Goal: Find specific page/section: Find specific page/section

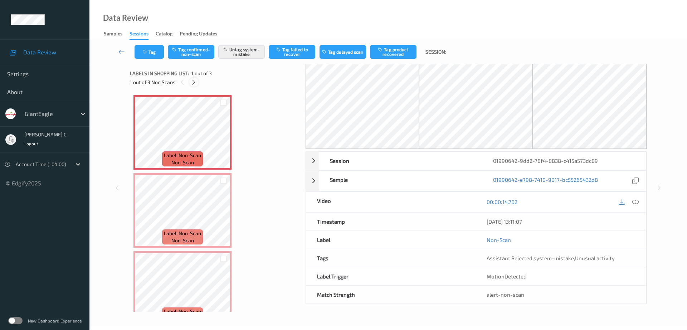
click at [197, 84] on icon at bounding box center [194, 82] width 6 height 6
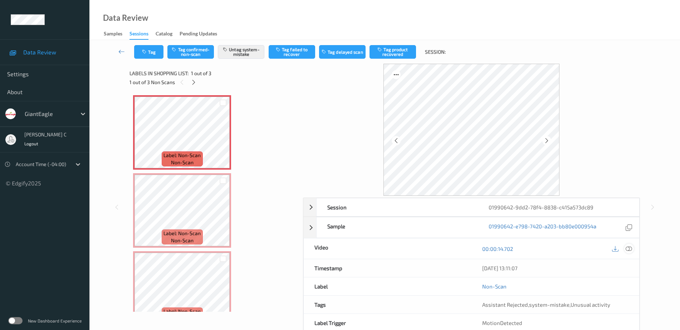
click at [631, 247] on icon at bounding box center [629, 249] width 6 height 6
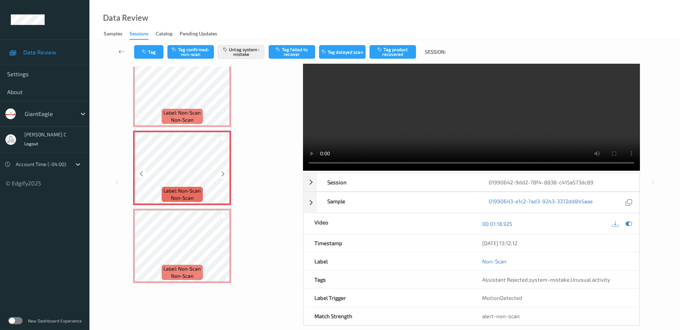
scroll to position [35, 0]
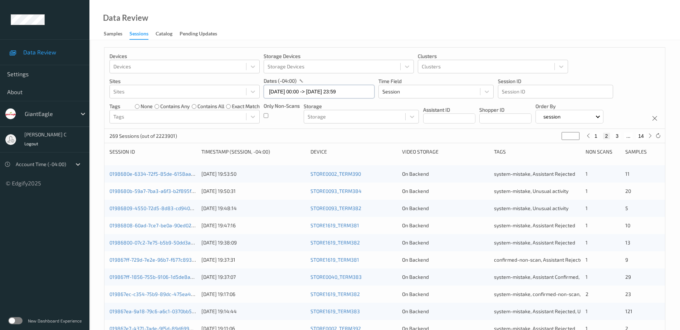
click at [296, 92] on input "[DATE] 00:00 -> [DATE] 23:59" at bounding box center [319, 92] width 111 height 14
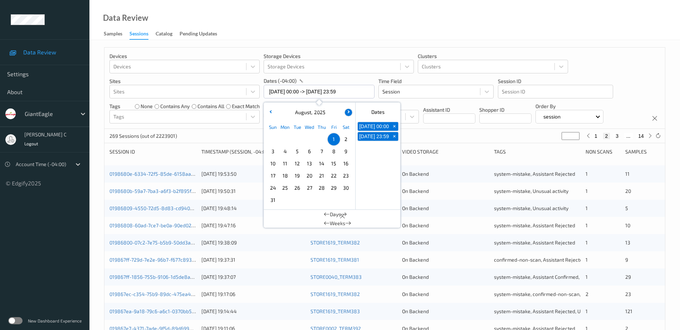
click at [348, 113] on button "button" at bounding box center [348, 112] width 7 height 7
click at [286, 136] on span "1" at bounding box center [285, 139] width 10 height 10
type input "[DATE] 00:00"
type input "*"
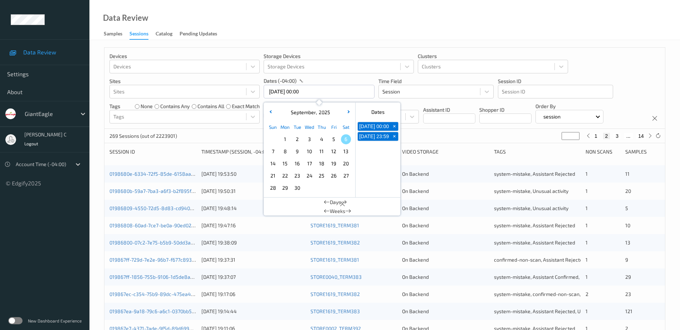
click at [286, 136] on span "1" at bounding box center [285, 139] width 10 height 10
type input "[DATE] 00:00 -> [DATE] 23:59"
click at [600, 44] on div "Devices Devices Storage Devices Storage Devices Clusters Clusters Sites Sites d…" at bounding box center [384, 289] width 591 height 499
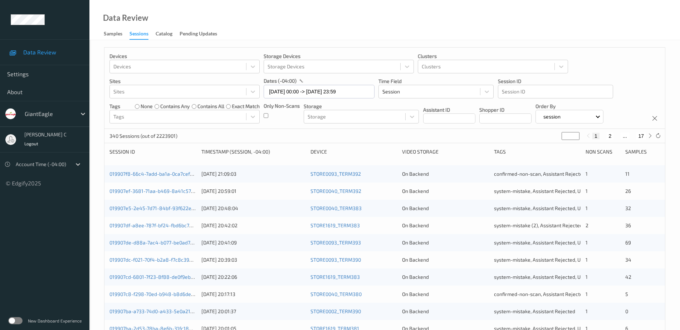
click at [567, 136] on input "*" at bounding box center [571, 136] width 18 height 8
type input "**"
click at [618, 48] on div "Devices Devices Storage Devices Storage Devices Clusters Clusters Sites Sites d…" at bounding box center [385, 88] width 561 height 81
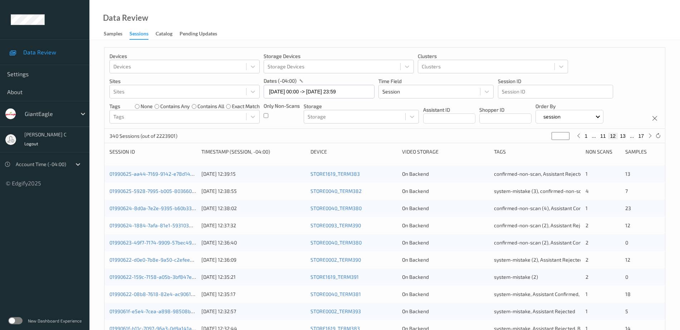
scroll to position [209, 0]
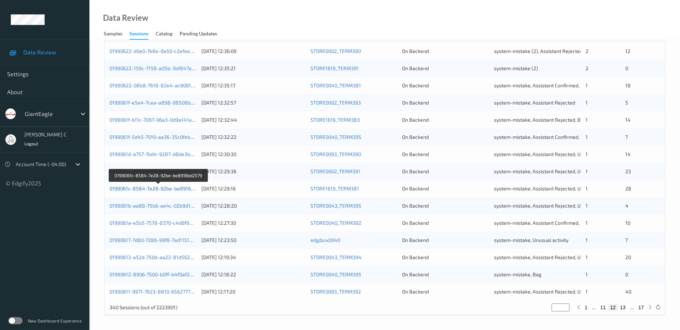
click at [179, 188] on link "0199061c-8584-7e28-92be-be8916bd2579" at bounding box center [159, 188] width 98 height 6
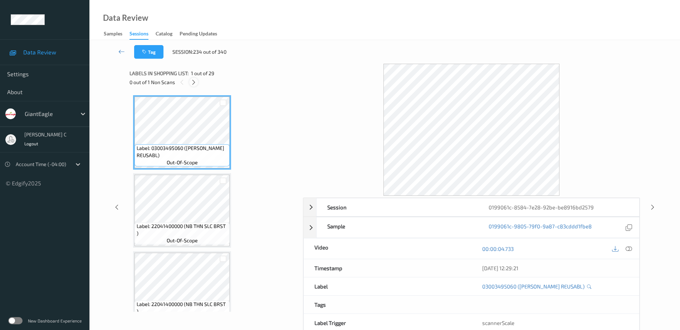
click at [197, 84] on div at bounding box center [193, 82] width 9 height 9
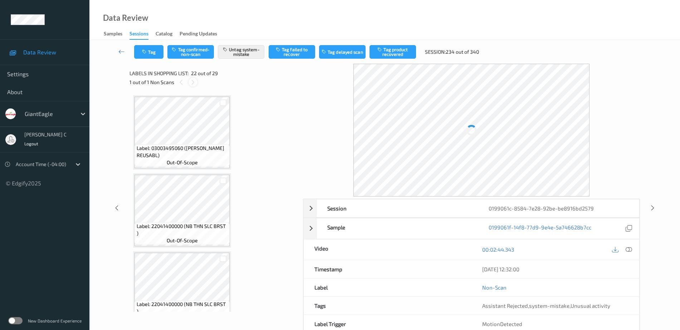
scroll to position [1564, 0]
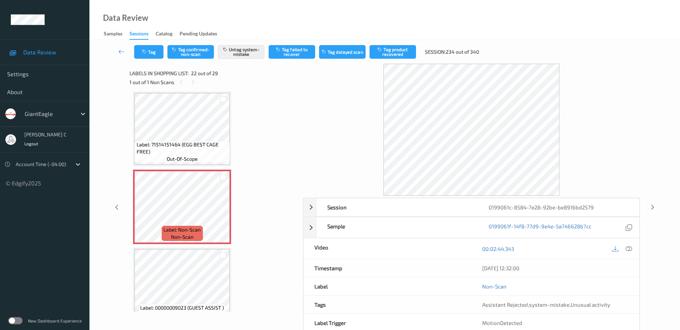
click at [184, 155] on span "Label: 71514151464 (EGG BEST CAGE FREE)" at bounding box center [183, 148] width 92 height 14
